Goal: Browse casually: Explore the website without a specific task or goal

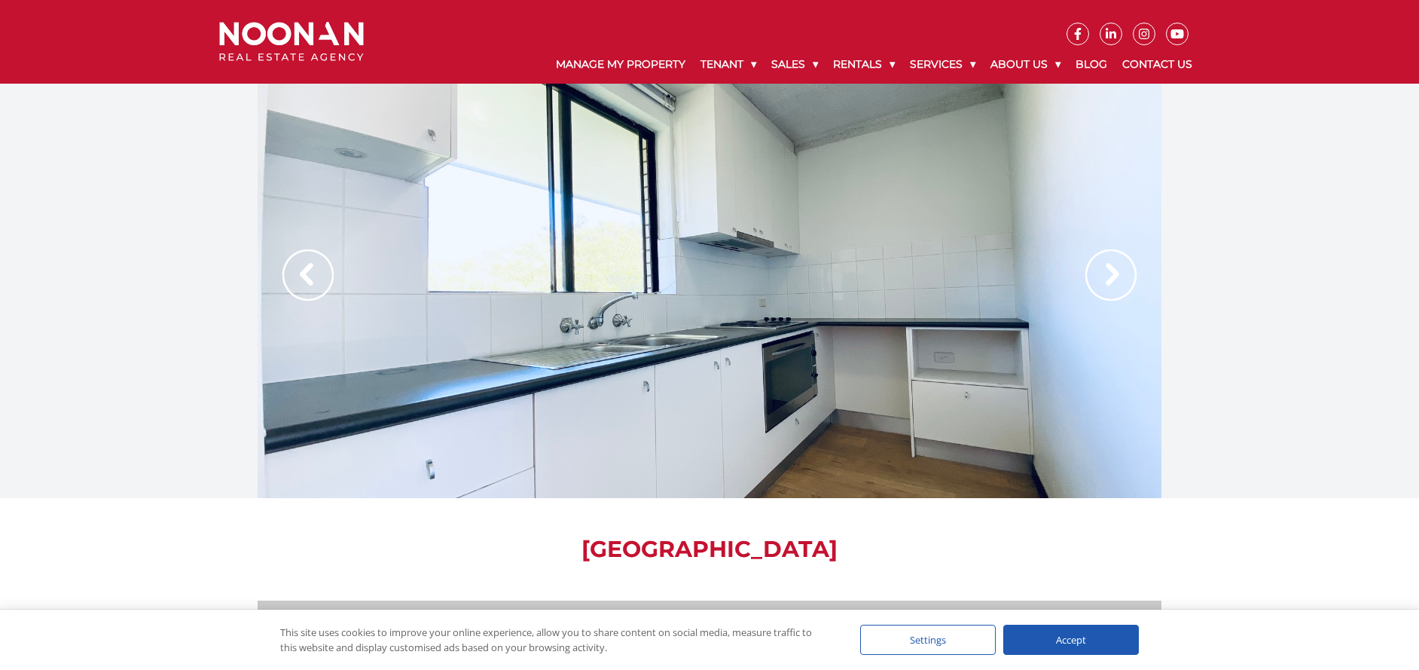
click at [1109, 274] on img at bounding box center [1110, 274] width 51 height 51
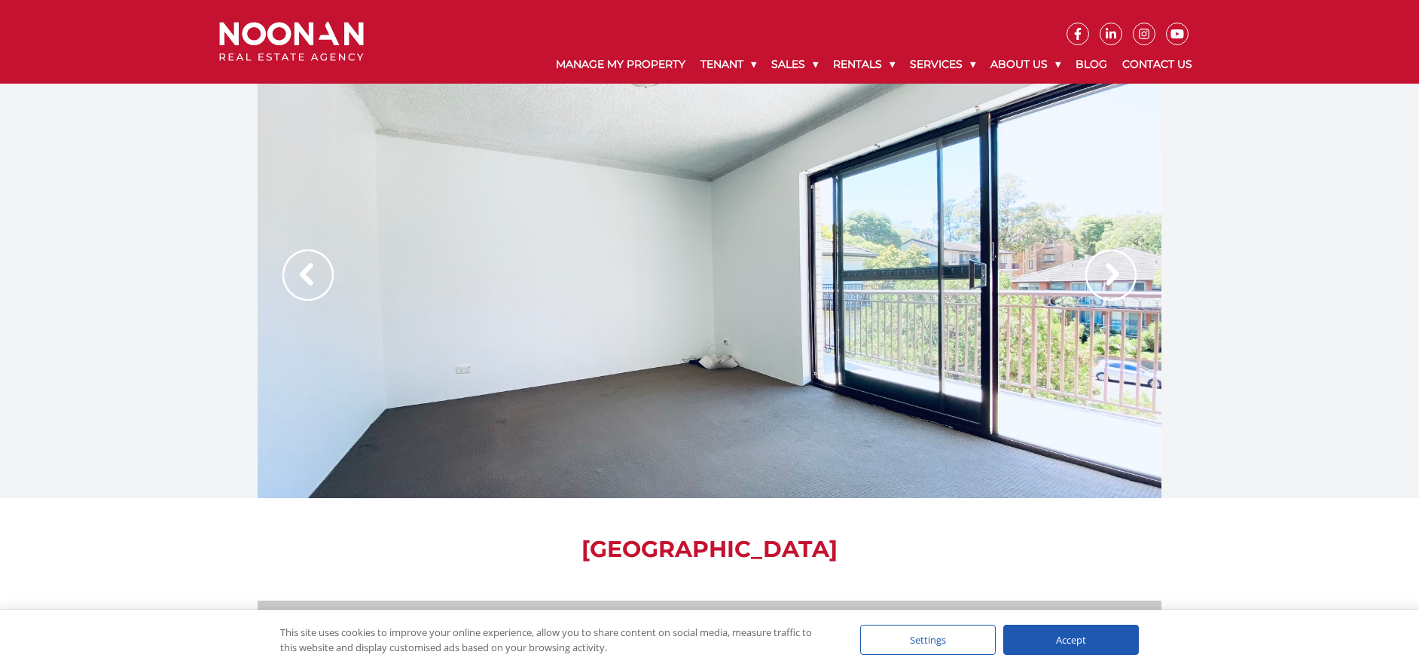
click at [1107, 275] on img at bounding box center [1110, 274] width 51 height 51
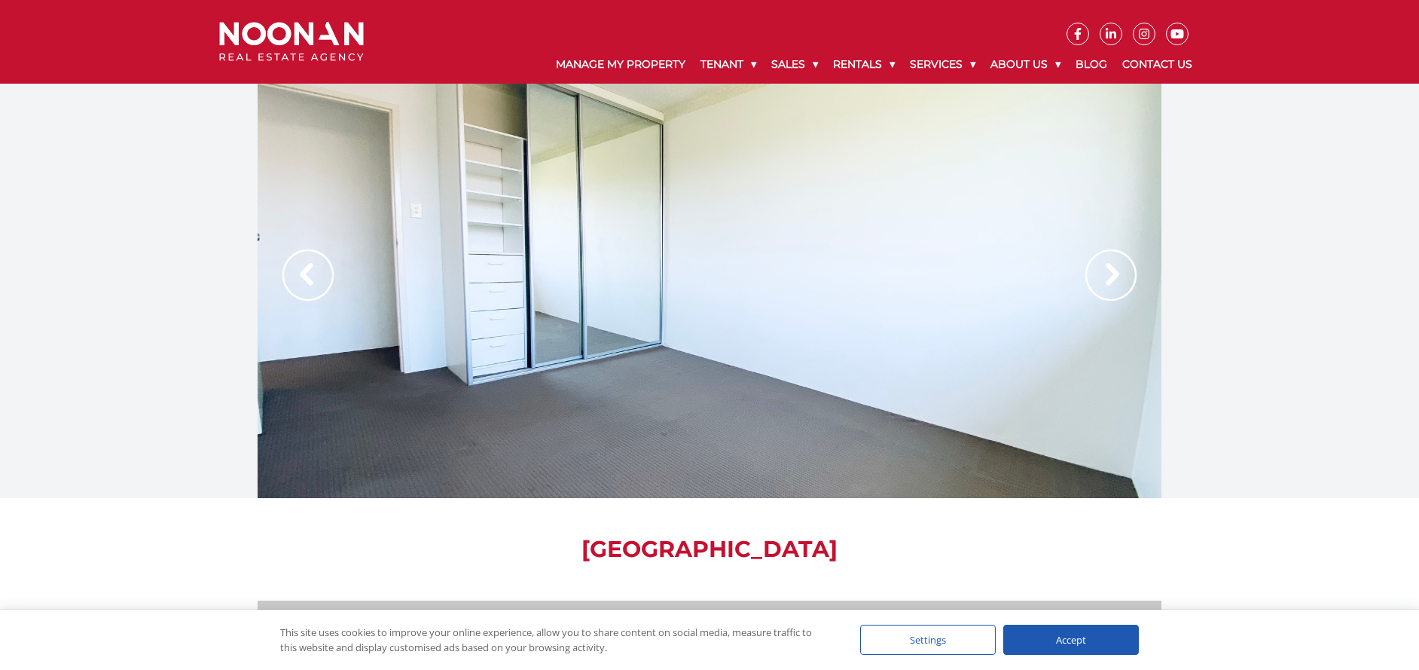
click at [1105, 286] on img at bounding box center [1110, 274] width 51 height 51
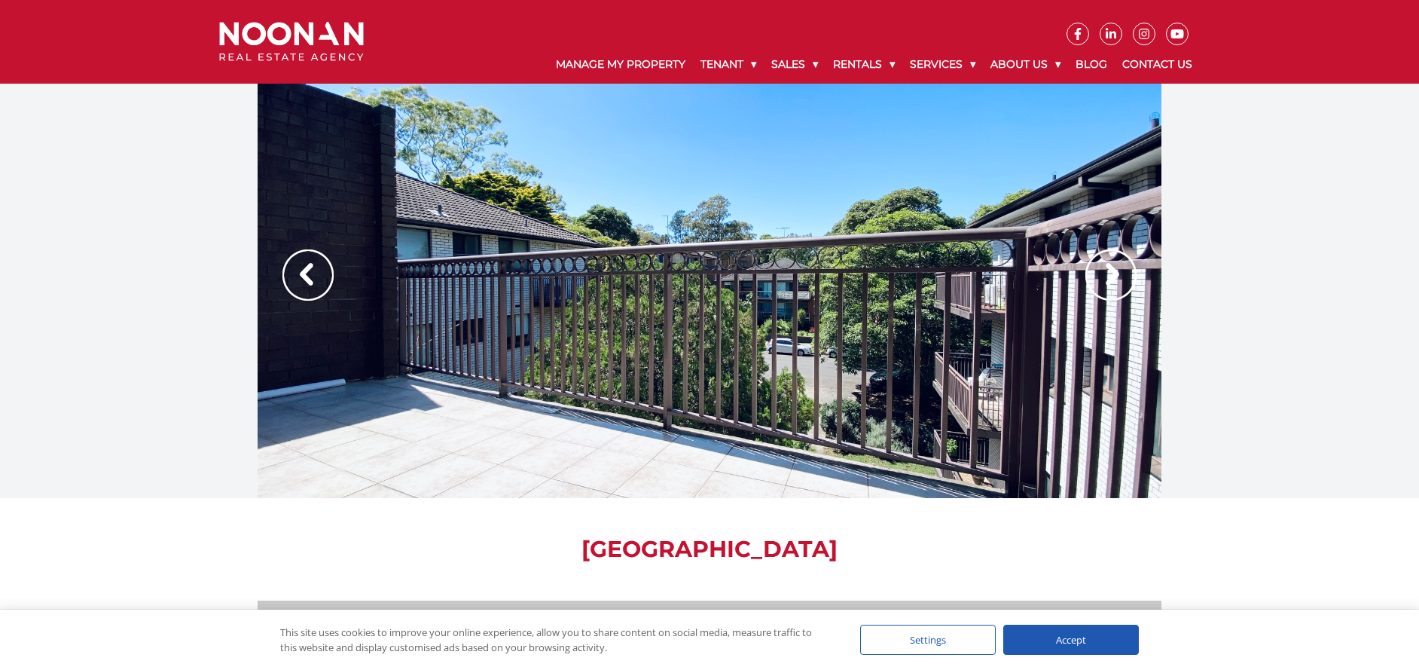
click at [307, 282] on img at bounding box center [307, 274] width 51 height 51
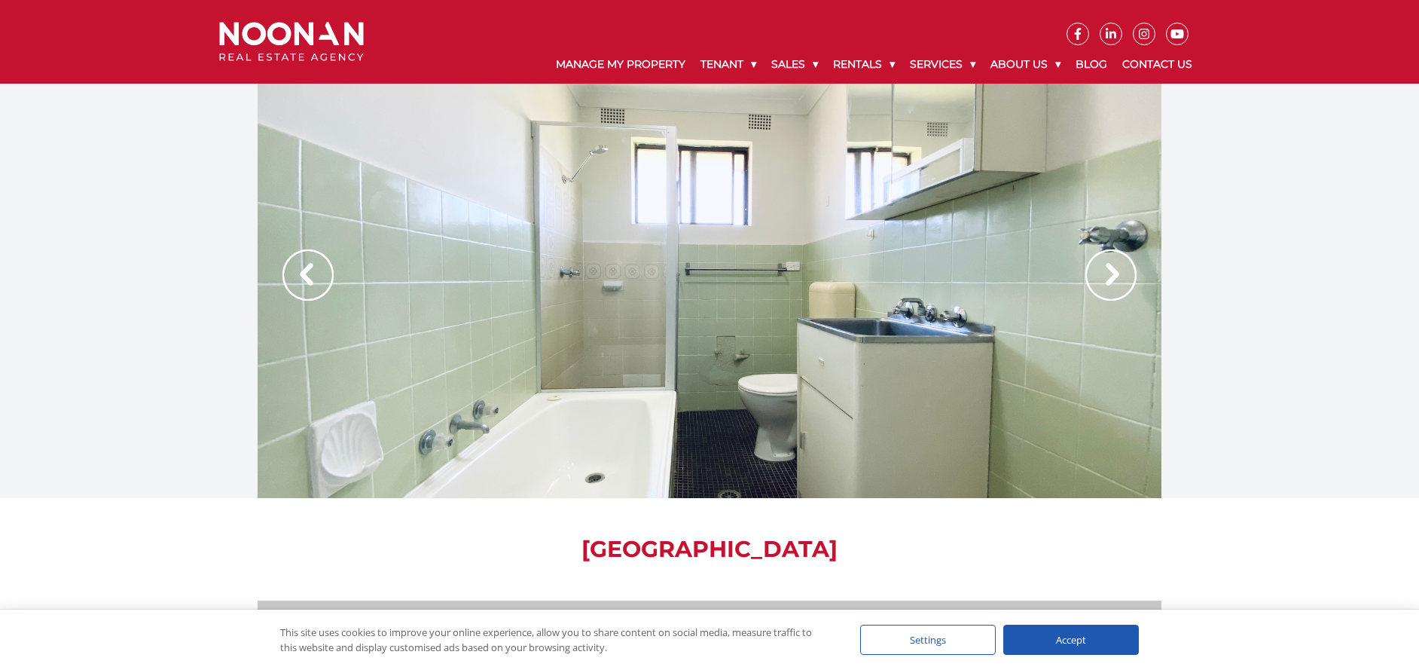
click at [1109, 274] on img at bounding box center [1110, 274] width 51 height 51
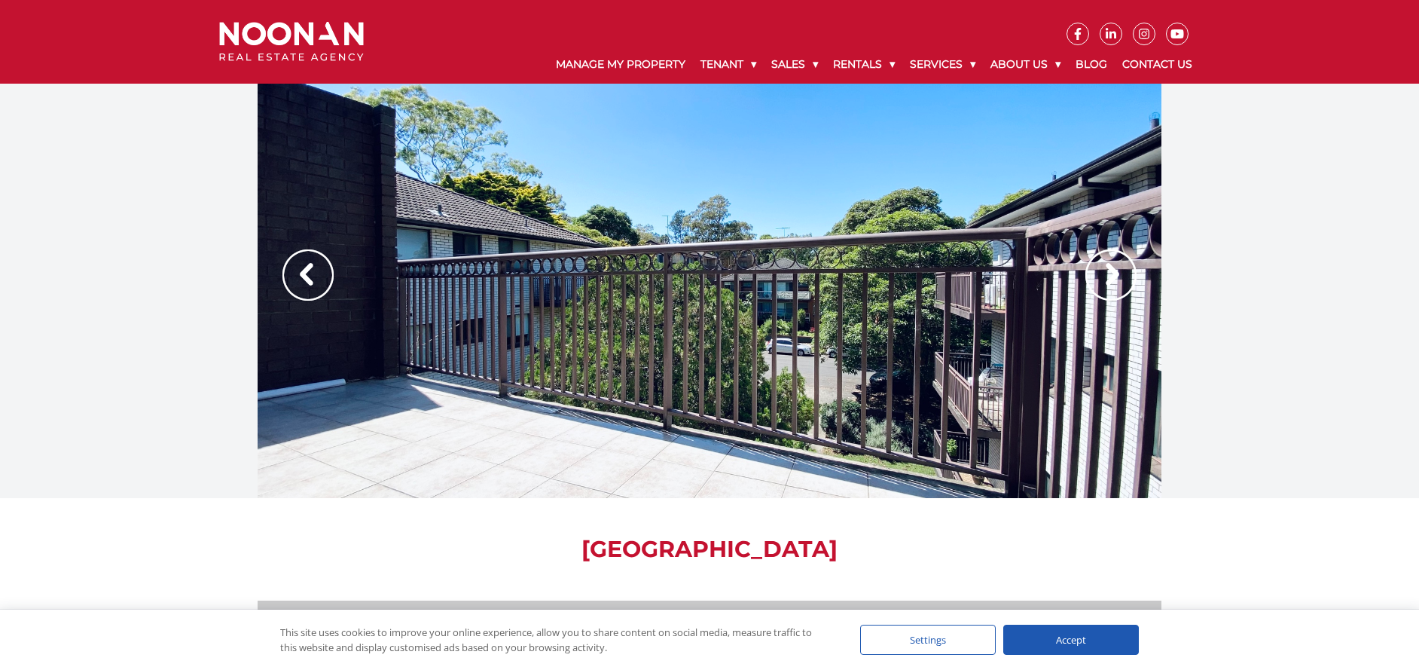
click at [1109, 274] on img at bounding box center [1110, 274] width 51 height 51
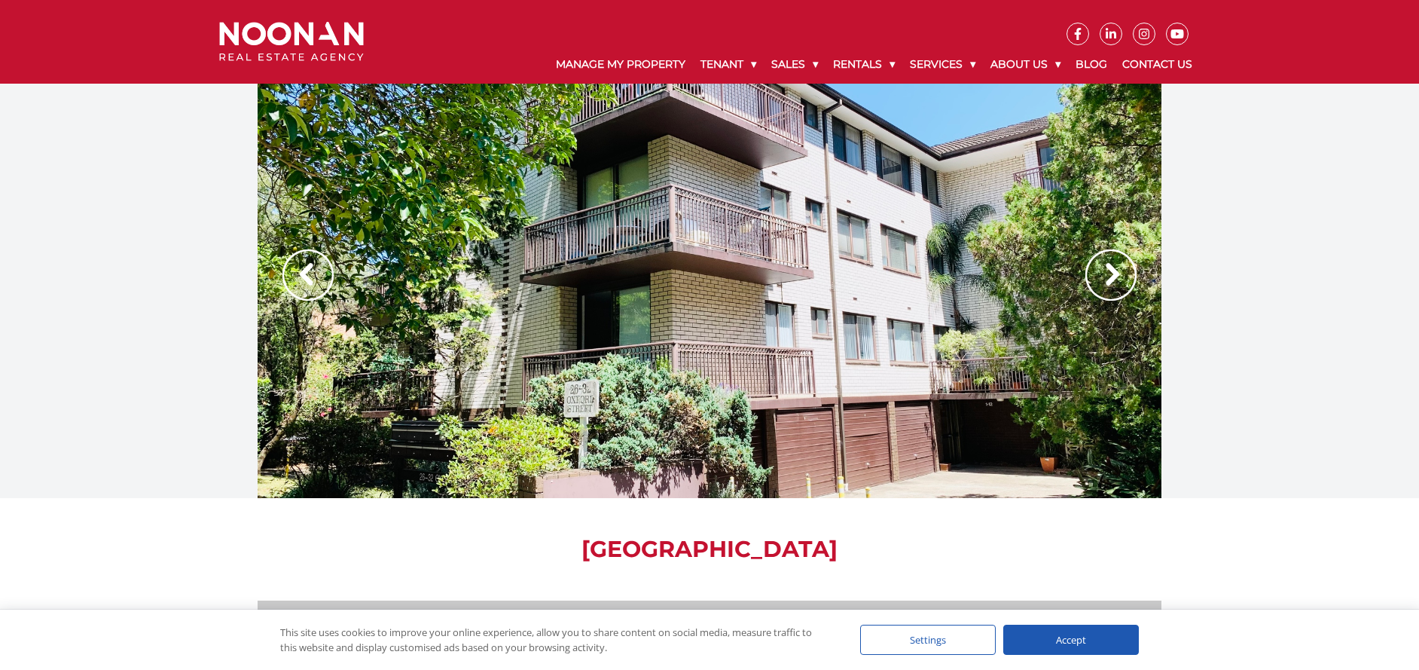
click at [1109, 274] on img at bounding box center [1110, 274] width 51 height 51
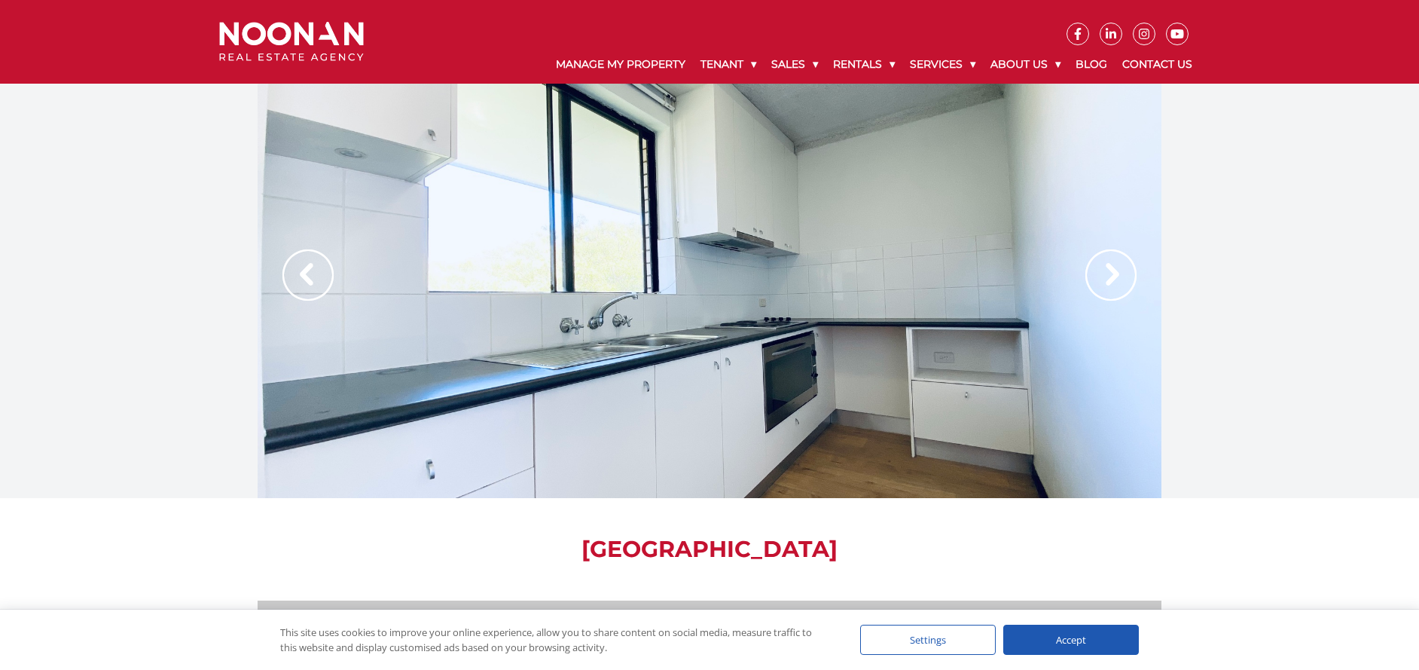
click at [1109, 274] on img at bounding box center [1110, 274] width 51 height 51
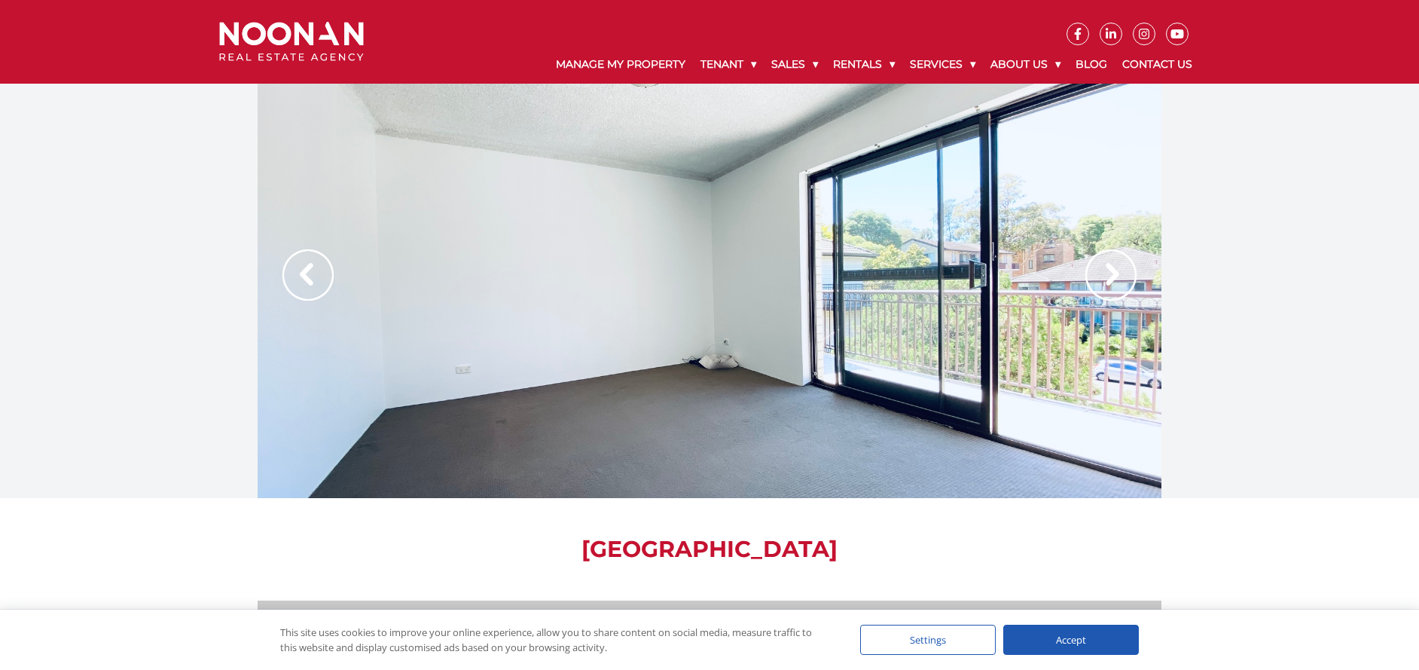
click at [1109, 274] on img at bounding box center [1110, 274] width 51 height 51
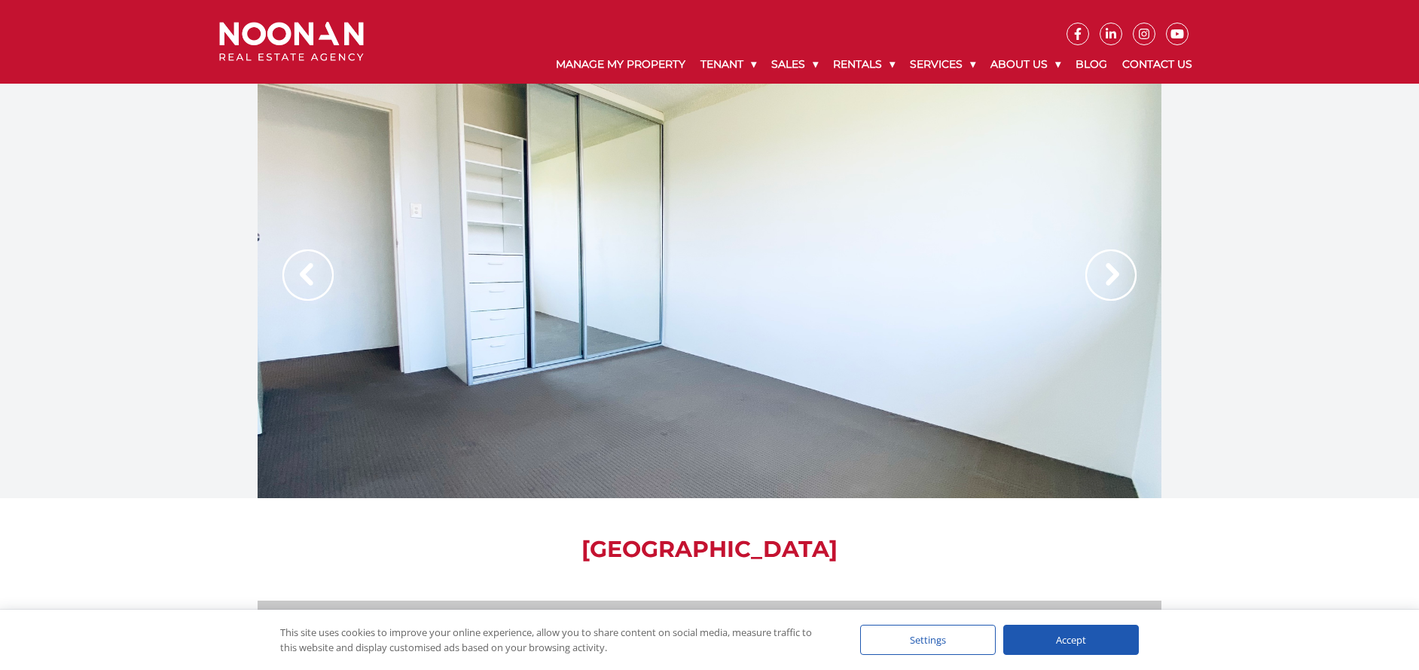
click at [1109, 274] on img at bounding box center [1110, 274] width 51 height 51
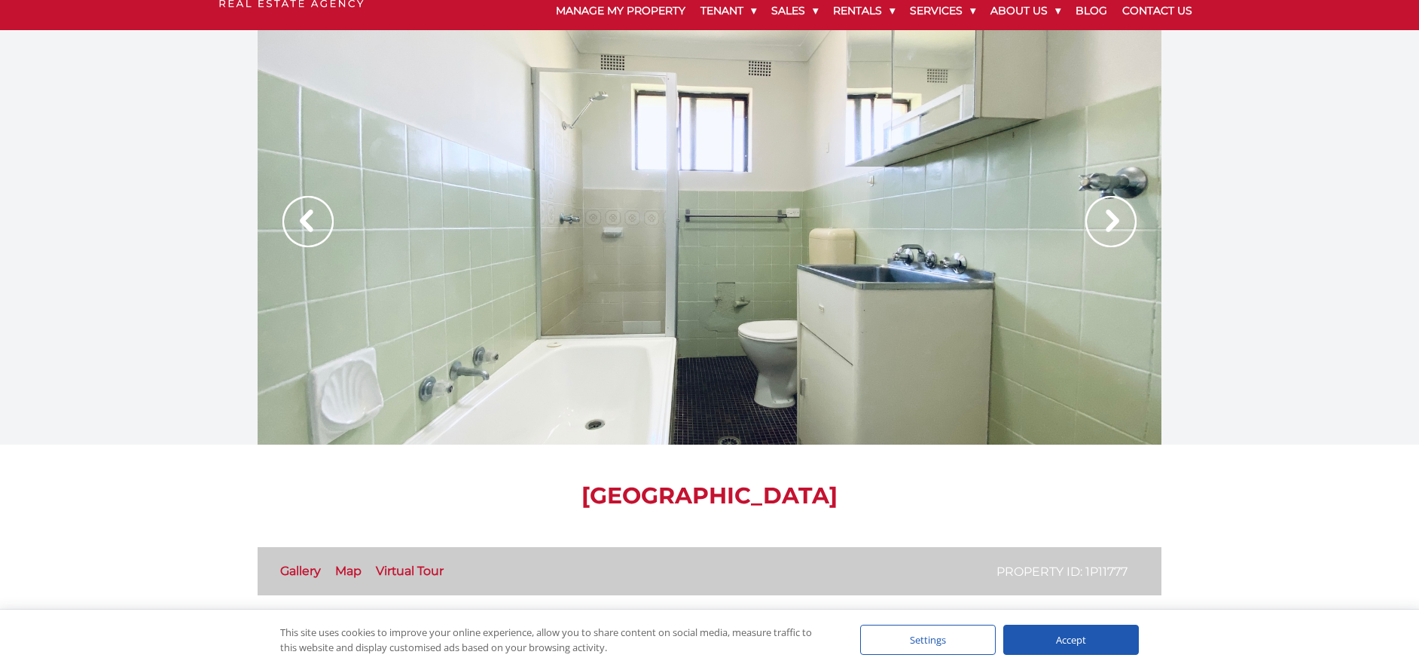
scroll to position [75, 0]
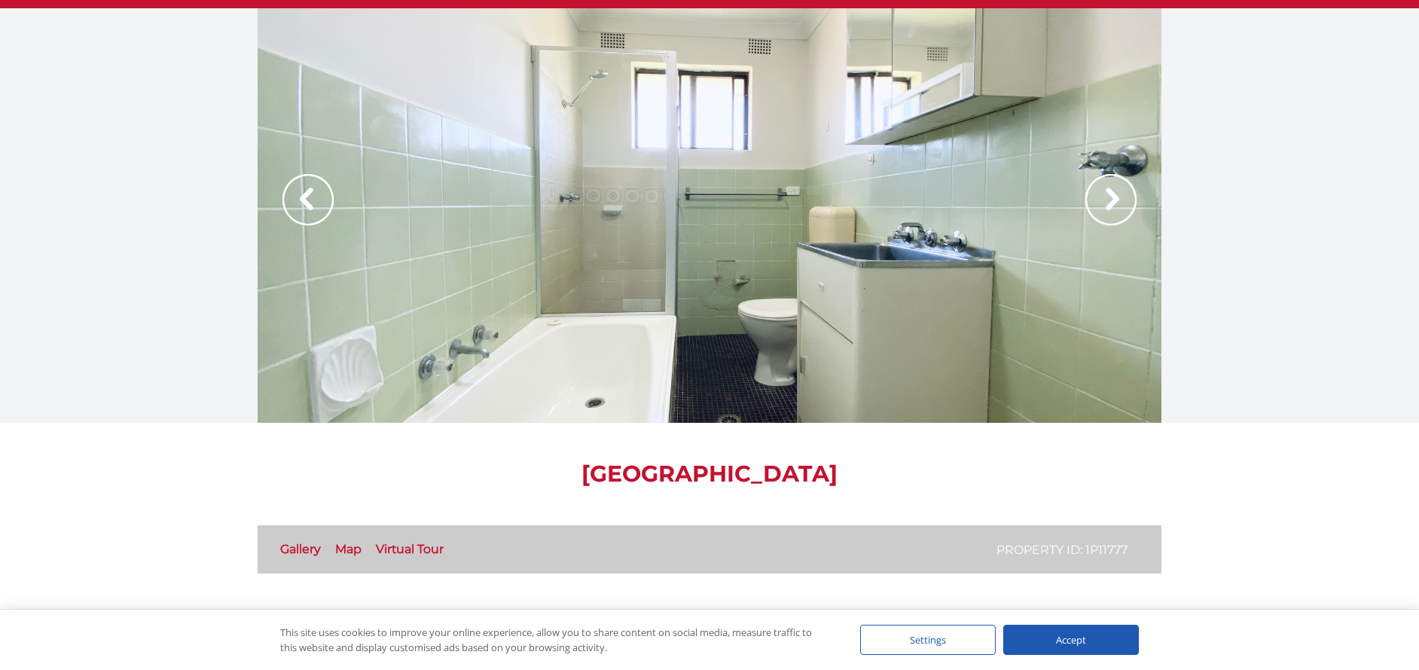
click at [1105, 208] on img at bounding box center [1110, 199] width 51 height 51
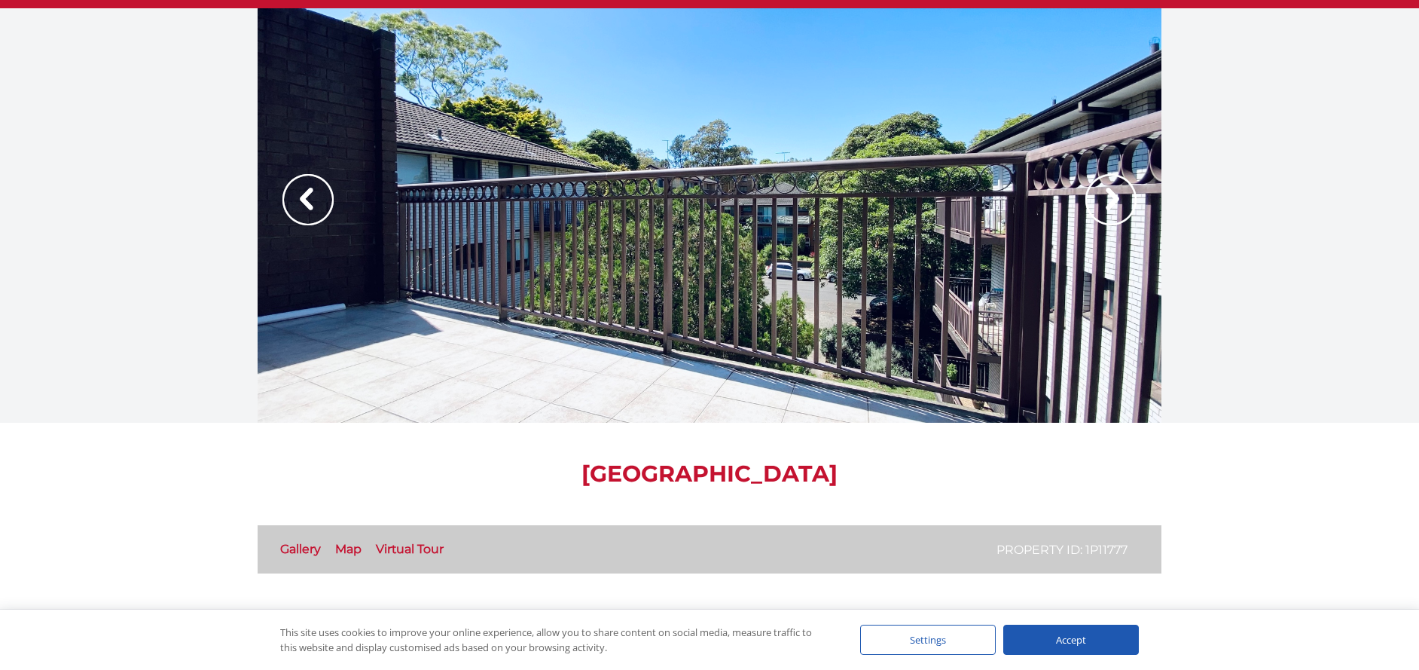
click at [1105, 208] on img at bounding box center [1110, 199] width 51 height 51
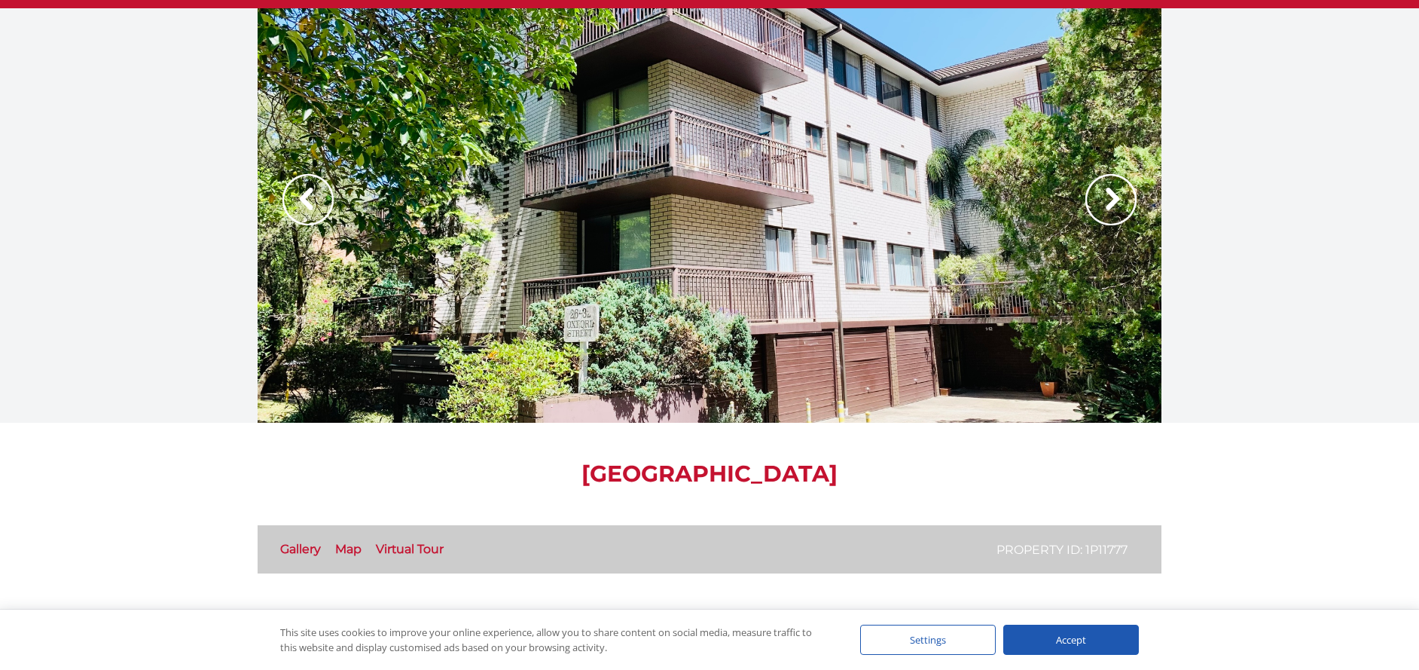
drag, startPoint x: 748, startPoint y: 243, endPoint x: 744, endPoint y: 300, distance: 57.4
click at [744, 300] on div at bounding box center [710, 215] width 904 height 414
click at [1114, 198] on img at bounding box center [1110, 199] width 51 height 51
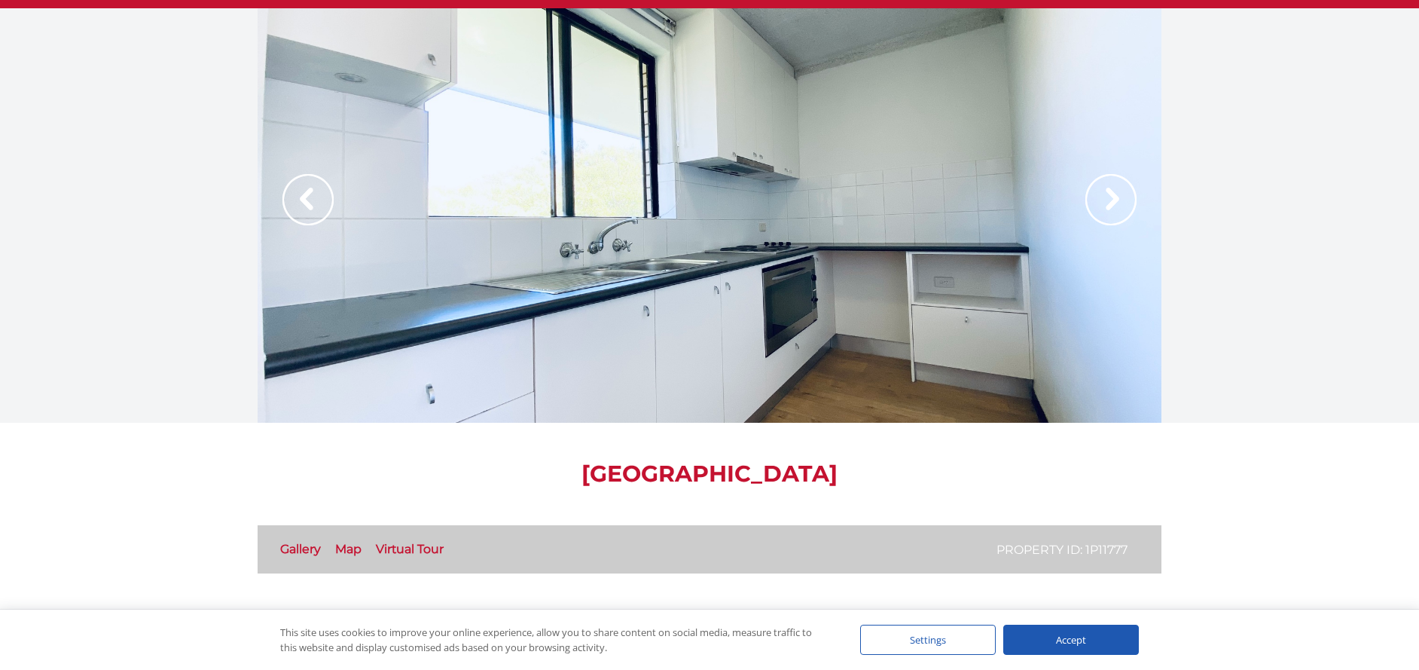
click at [1096, 194] on img at bounding box center [1110, 199] width 51 height 51
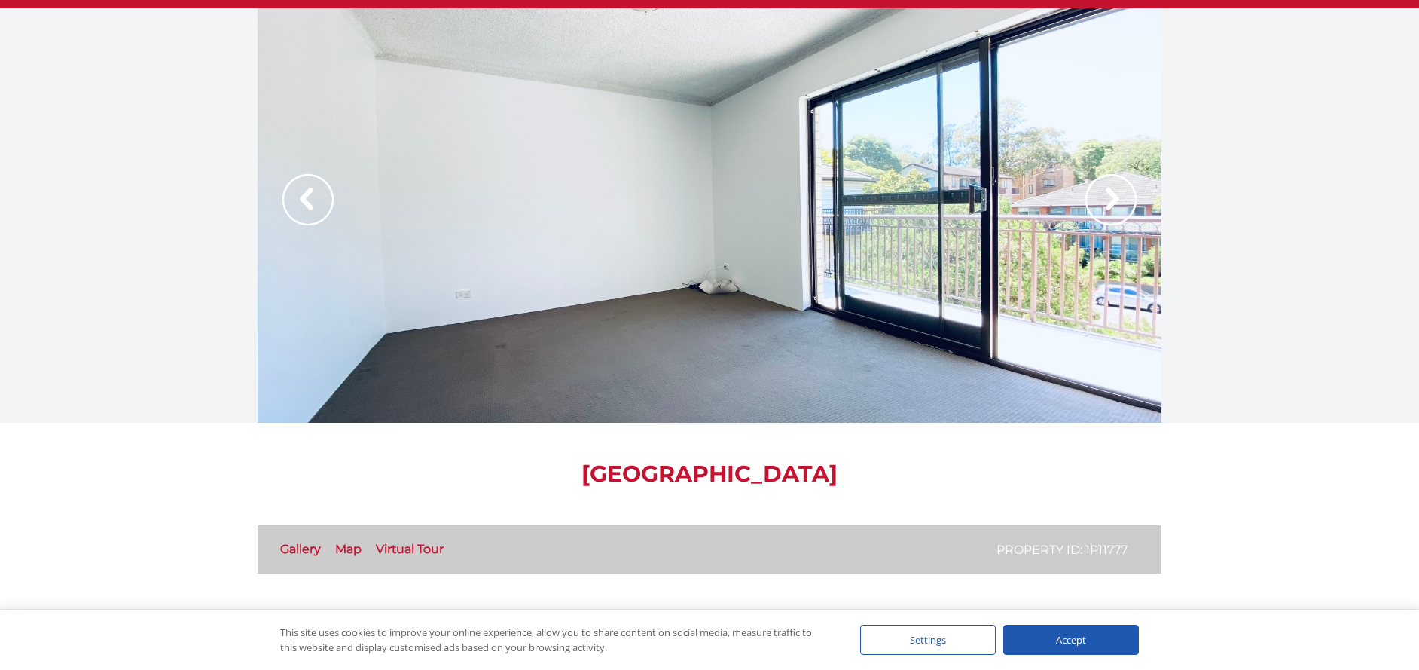
click at [1096, 194] on img at bounding box center [1110, 199] width 51 height 51
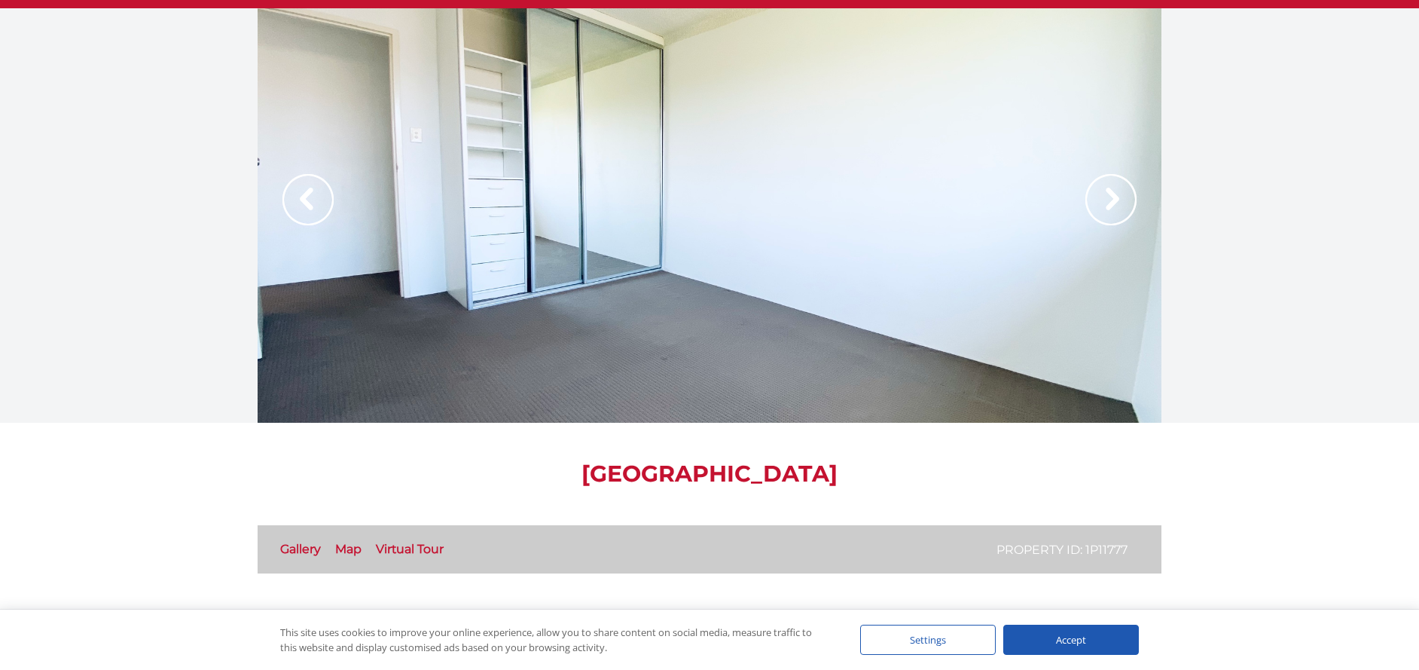
click at [1096, 194] on img at bounding box center [1110, 199] width 51 height 51
